Goal: Information Seeking & Learning: Learn about a topic

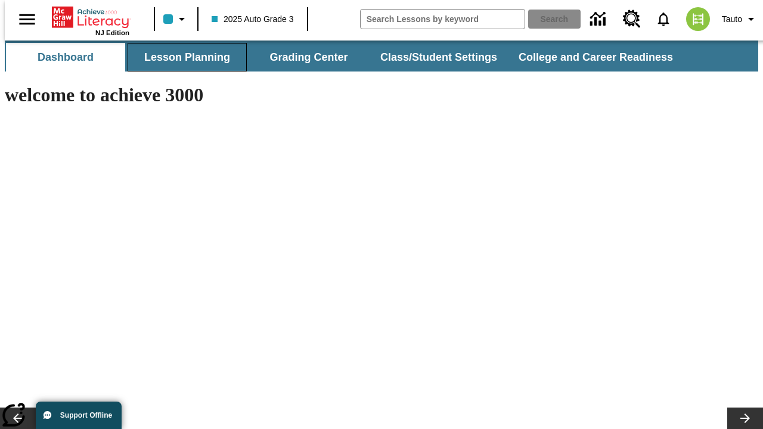
click at [182, 57] on button "Lesson Planning" at bounding box center [187, 57] width 119 height 29
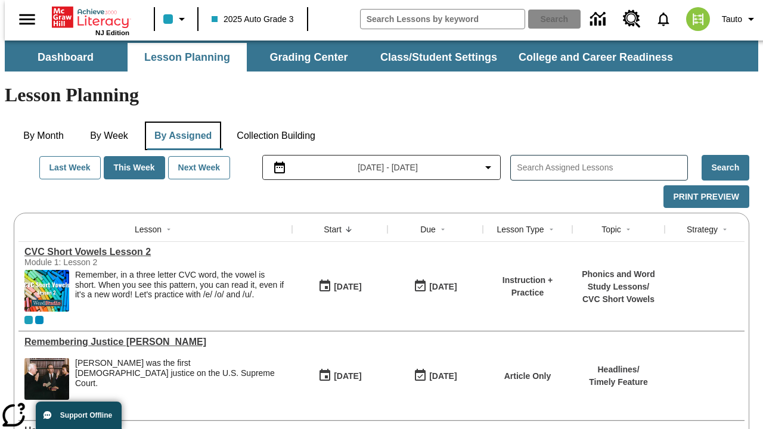
click at [180, 122] on button "By Assigned" at bounding box center [183, 136] width 76 height 29
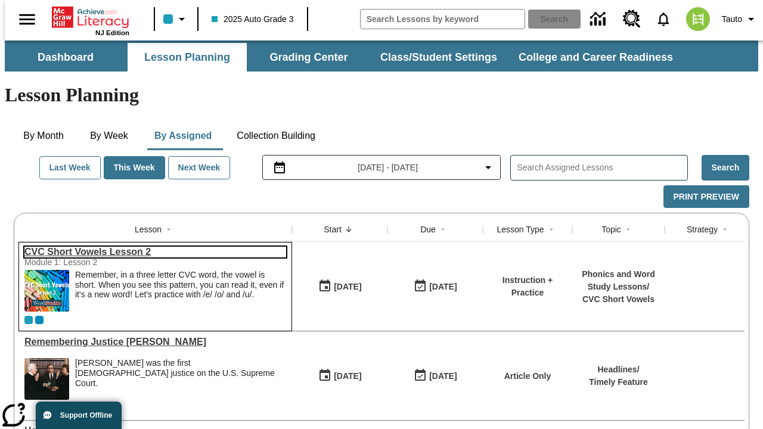
click at [150, 247] on link "CVC Short Vowels Lesson 2" at bounding box center [155, 252] width 262 height 11
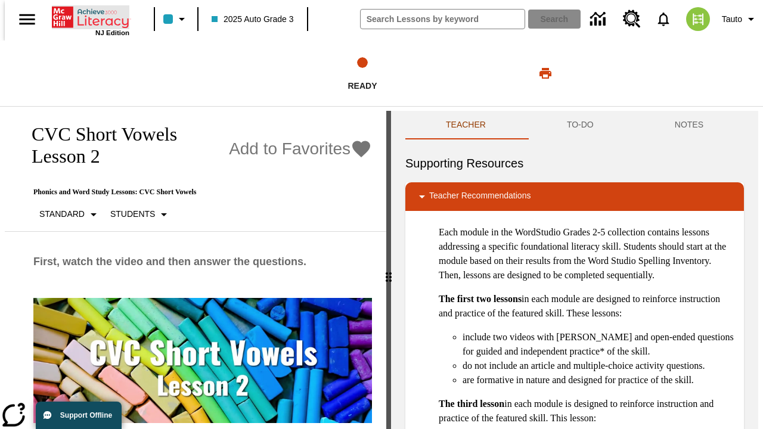
click at [86, 16] on icon "Home" at bounding box center [91, 17] width 79 height 24
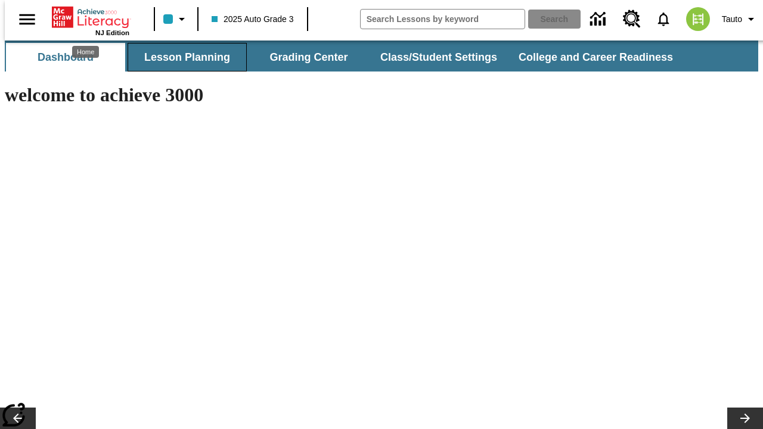
click at [182, 57] on button "Lesson Planning" at bounding box center [187, 57] width 119 height 29
